Goal: Task Accomplishment & Management: Manage account settings

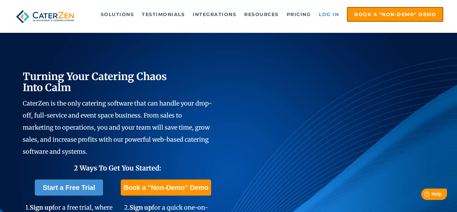
click at [326, 16] on link "Log in" at bounding box center [328, 14] width 27 height 13
click at [337, 14] on link "Log in" at bounding box center [328, 14] width 27 height 13
click at [330, 14] on link "Log in" at bounding box center [328, 14] width 27 height 13
click at [327, 12] on link "Log in" at bounding box center [328, 14] width 27 height 13
